Goal: Information Seeking & Learning: Learn about a topic

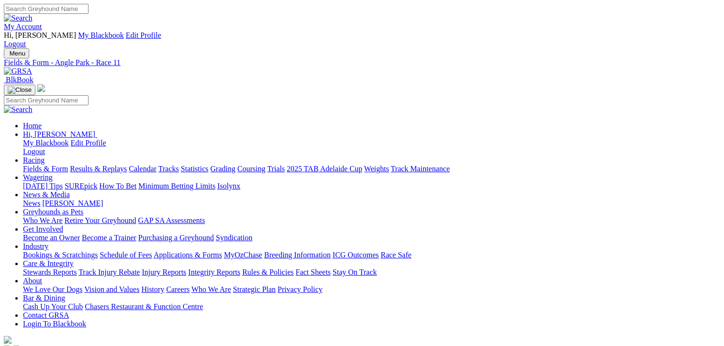
scroll to position [96, 0]
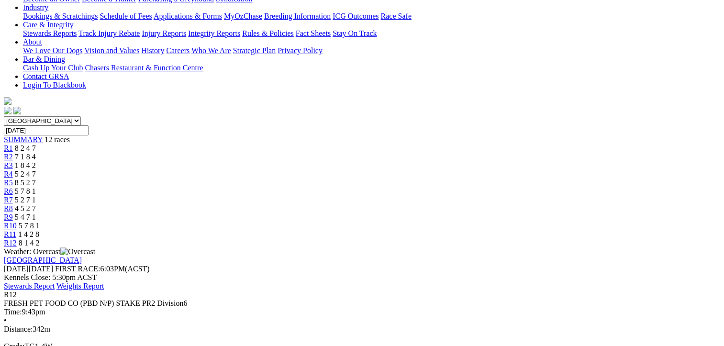
scroll to position [239, 0]
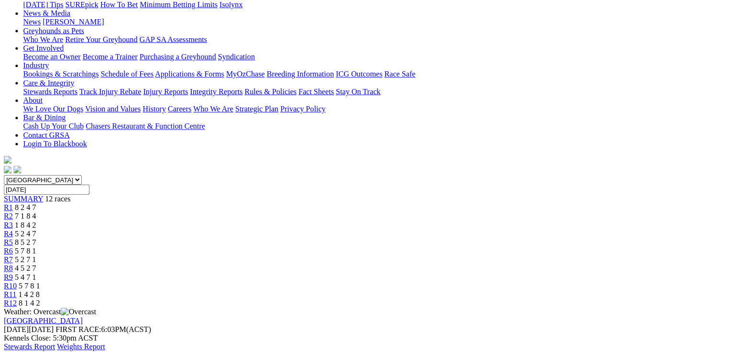
scroll to position [191, 0]
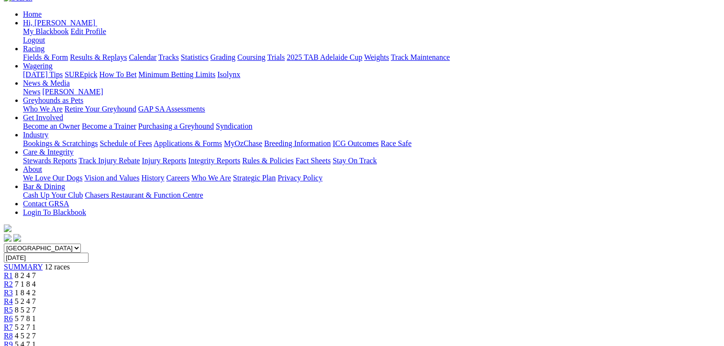
scroll to position [191, 0]
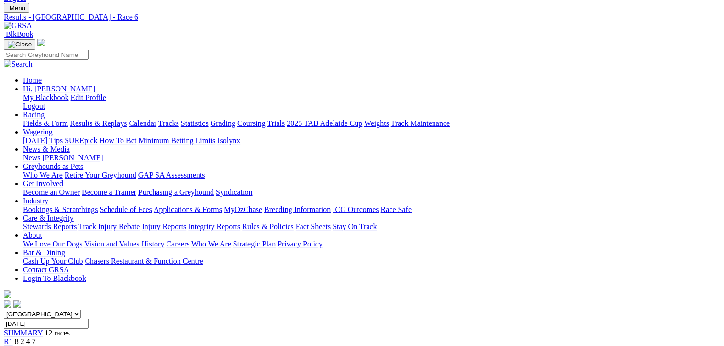
scroll to position [0, 0]
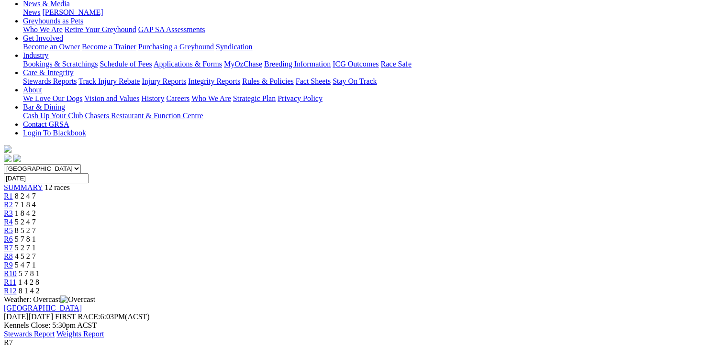
scroll to position [191, 0]
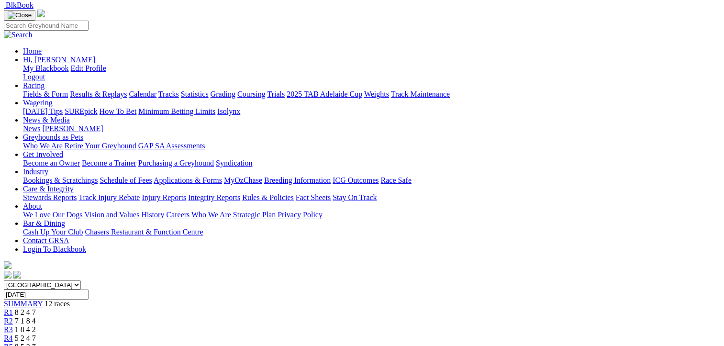
scroll to position [48, 0]
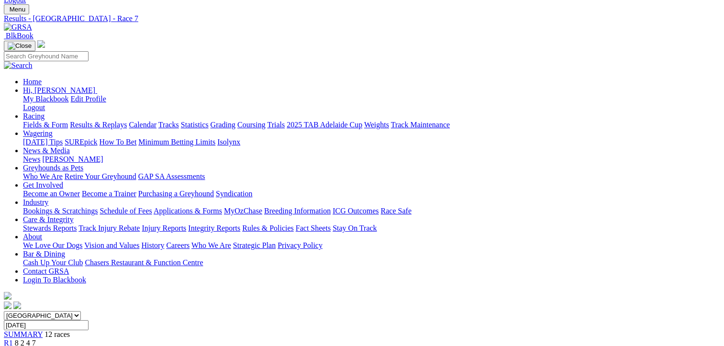
scroll to position [144, 0]
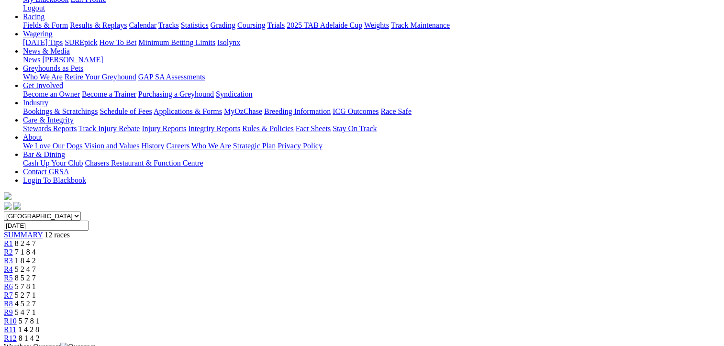
click at [36, 300] on span "4 5 2 7" at bounding box center [25, 304] width 21 height 8
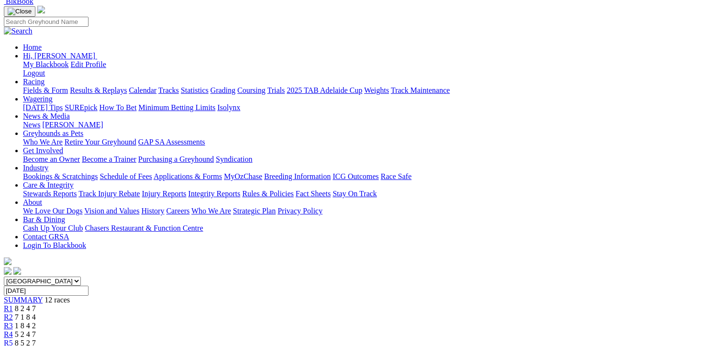
scroll to position [239, 0]
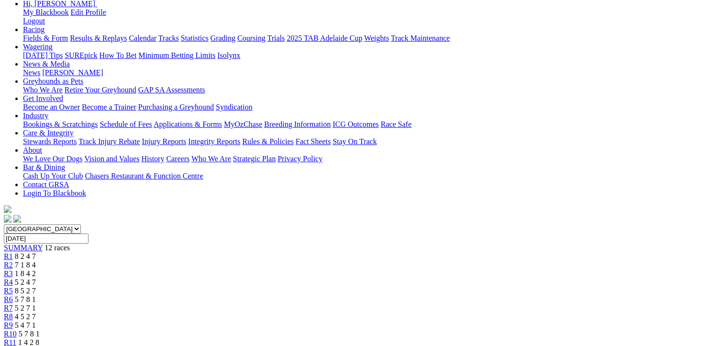
scroll to position [0, 0]
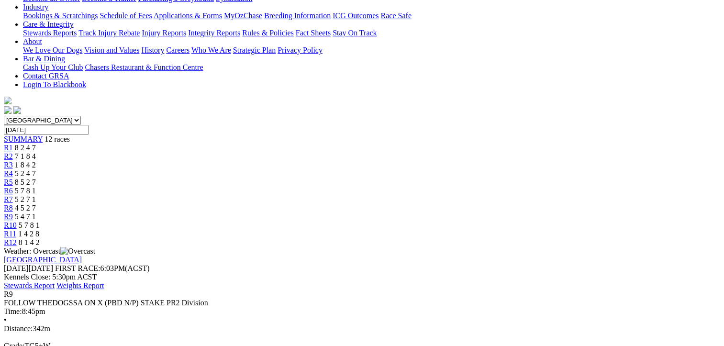
scroll to position [96, 0]
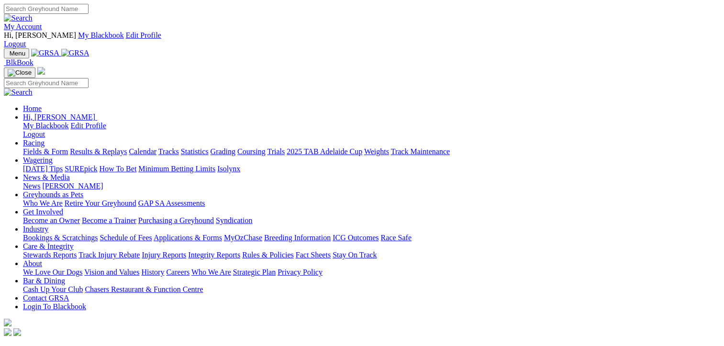
click at [156, 147] on link "Calendar" at bounding box center [143, 151] width 28 height 8
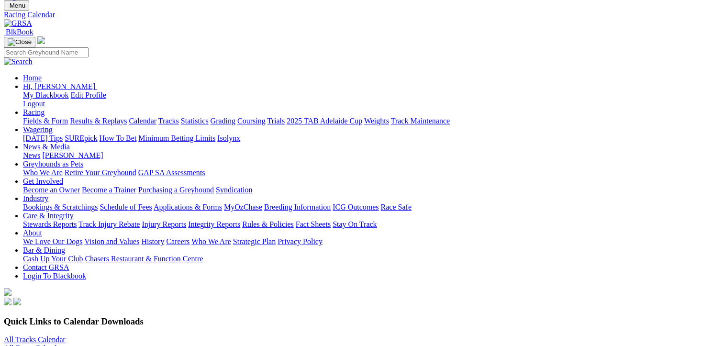
scroll to position [48, 0]
click at [44, 117] on link "Fields & Form" at bounding box center [45, 121] width 45 height 8
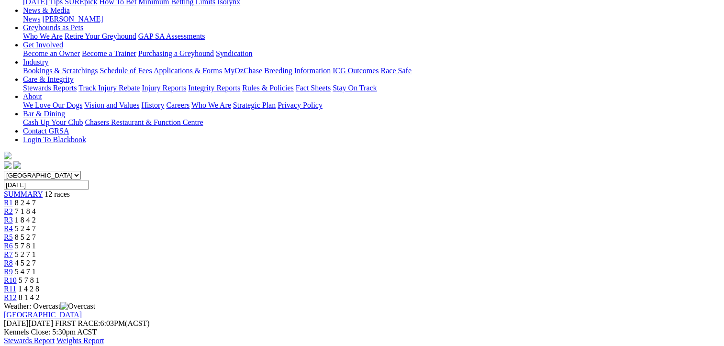
scroll to position [191, 0]
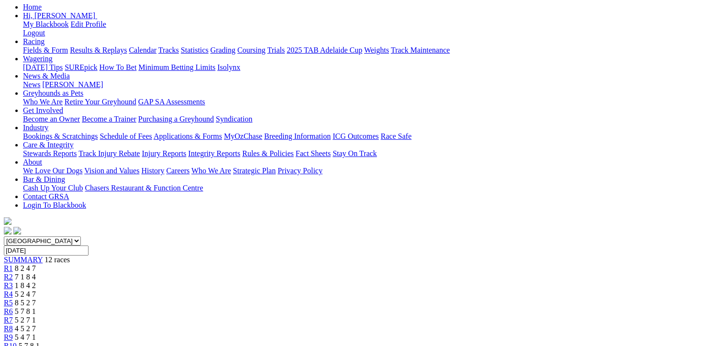
scroll to position [0, 0]
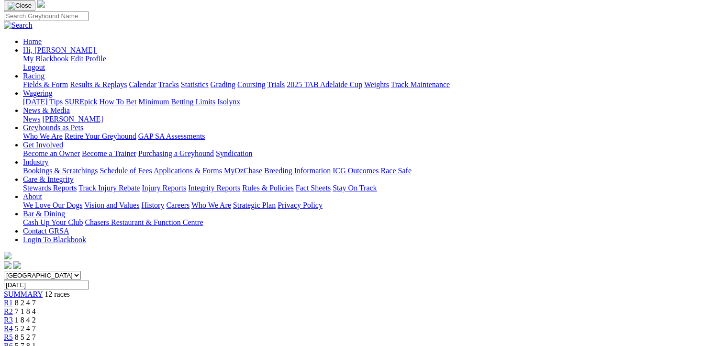
scroll to position [144, 0]
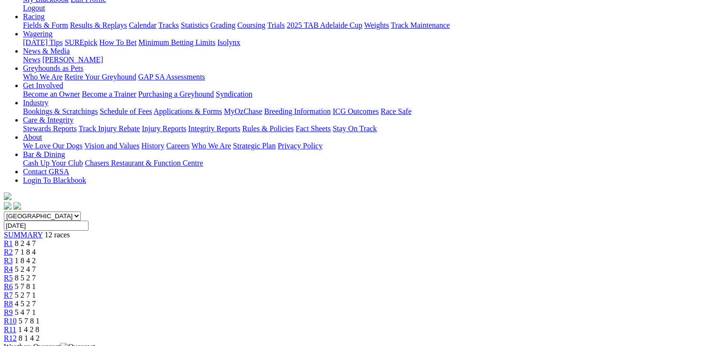
click at [39, 325] on span "1 4 2 8" at bounding box center [28, 329] width 21 height 8
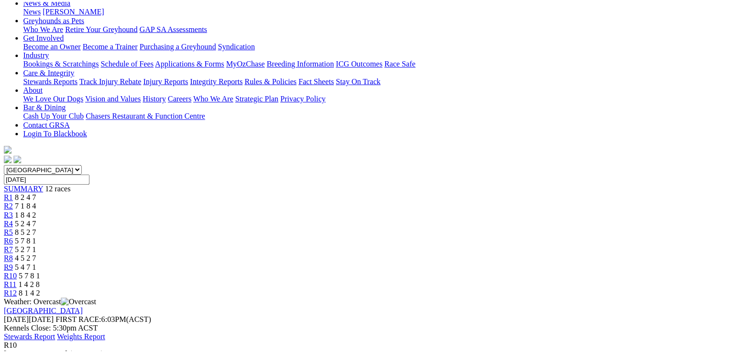
scroll to position [239, 0]
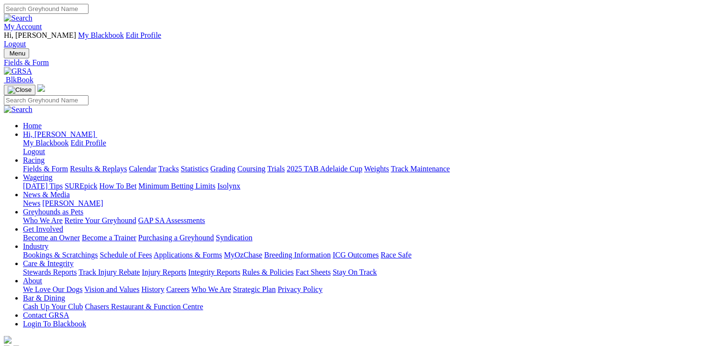
drag, startPoint x: 0, startPoint y: 0, endPoint x: 236, endPoint y: 113, distance: 262.0
select select "VIC"
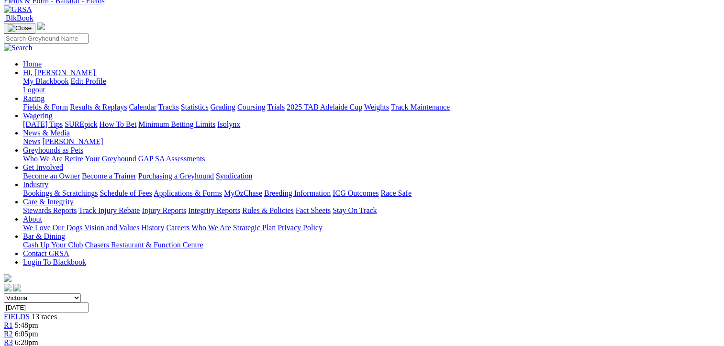
scroll to position [48, 0]
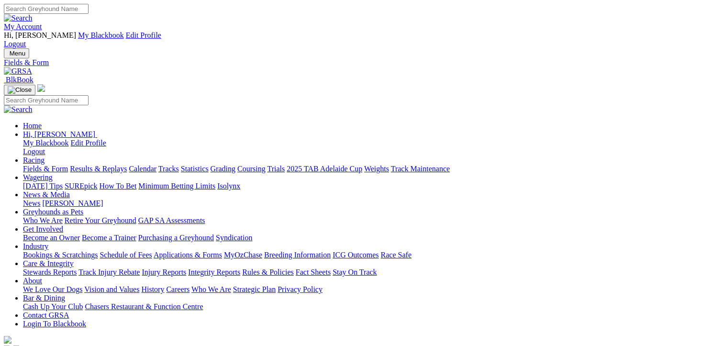
click at [36, 165] on link "Fields & Form" at bounding box center [45, 169] width 45 height 8
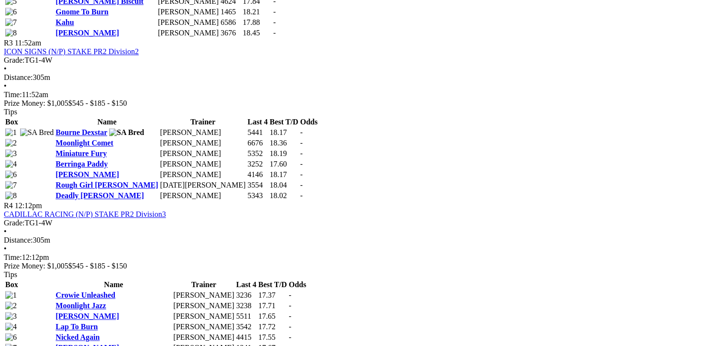
scroll to position [861, 0]
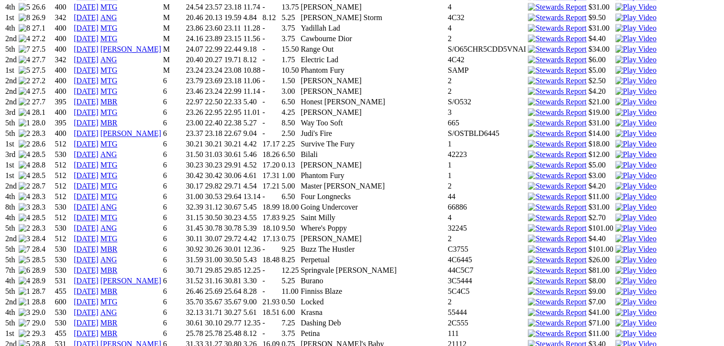
scroll to position [383, 0]
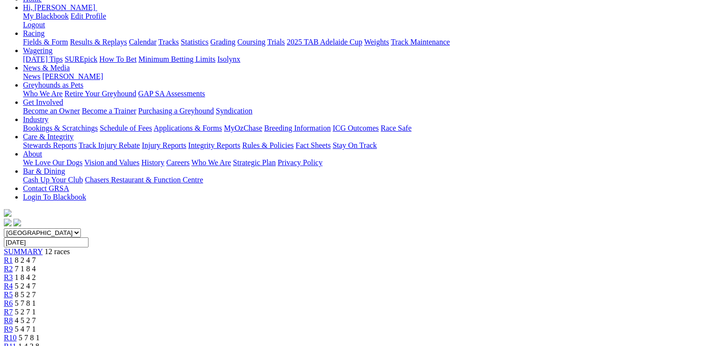
scroll to position [144, 0]
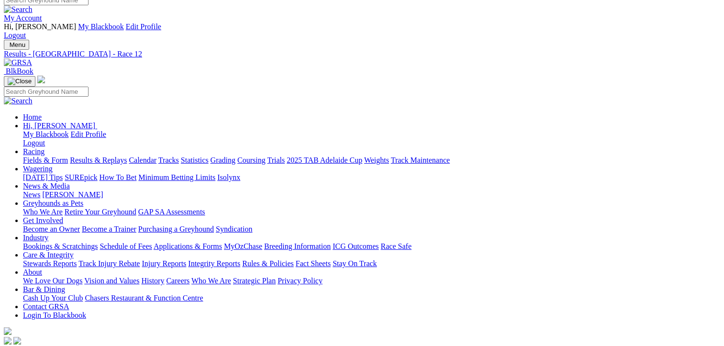
scroll to position [0, 0]
